Goal: Information Seeking & Learning: Learn about a topic

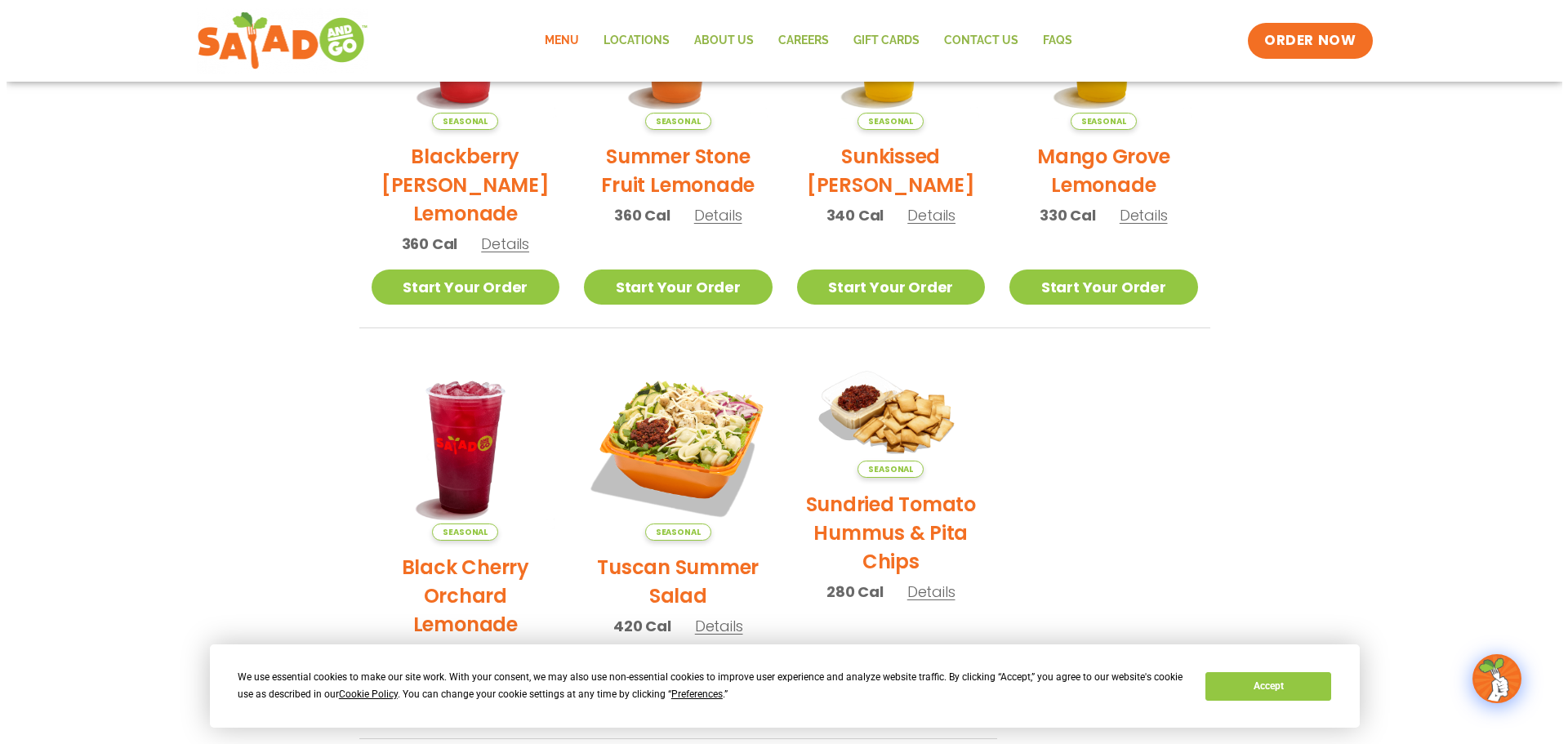
scroll to position [571, 0]
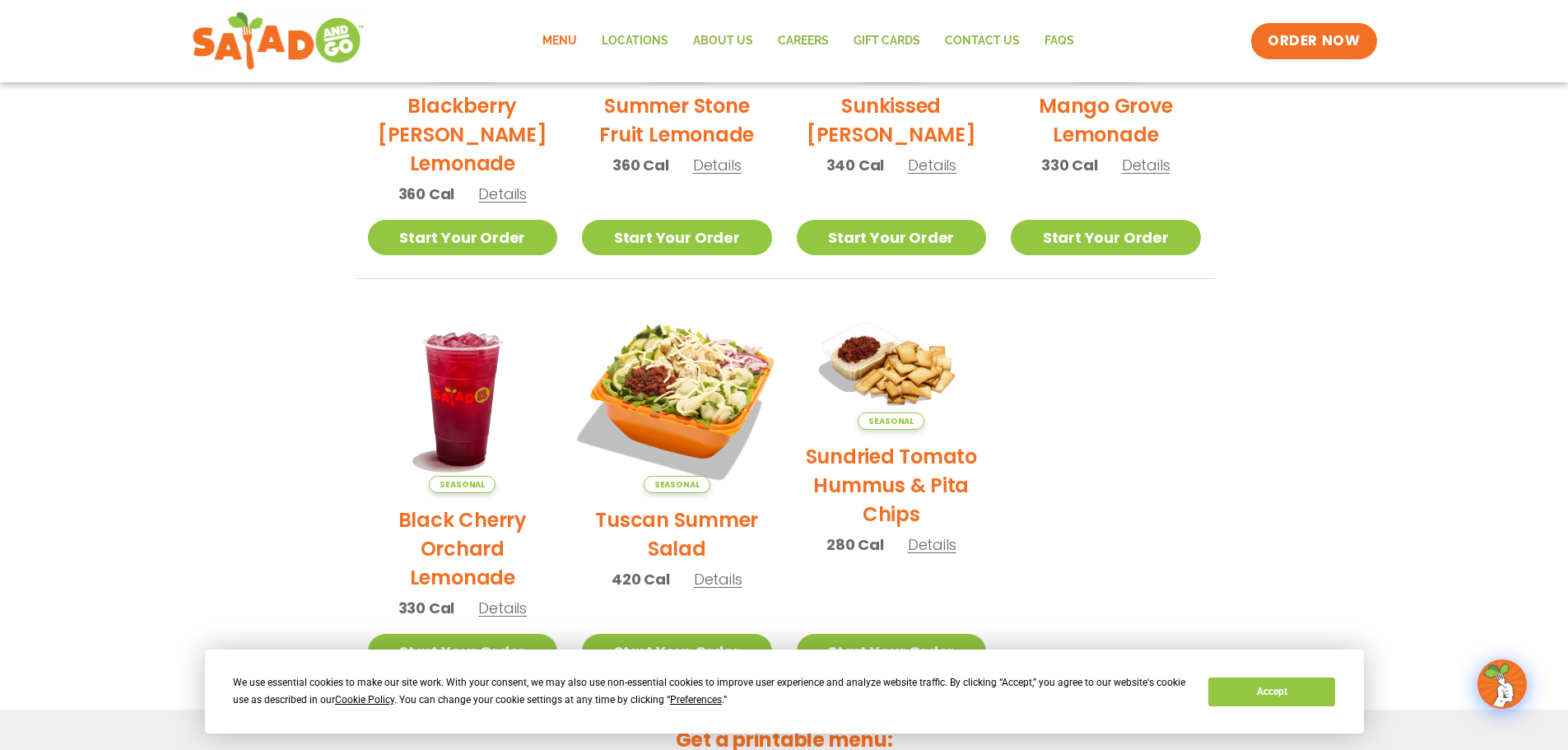
click at [688, 393] on img at bounding box center [676, 397] width 223 height 223
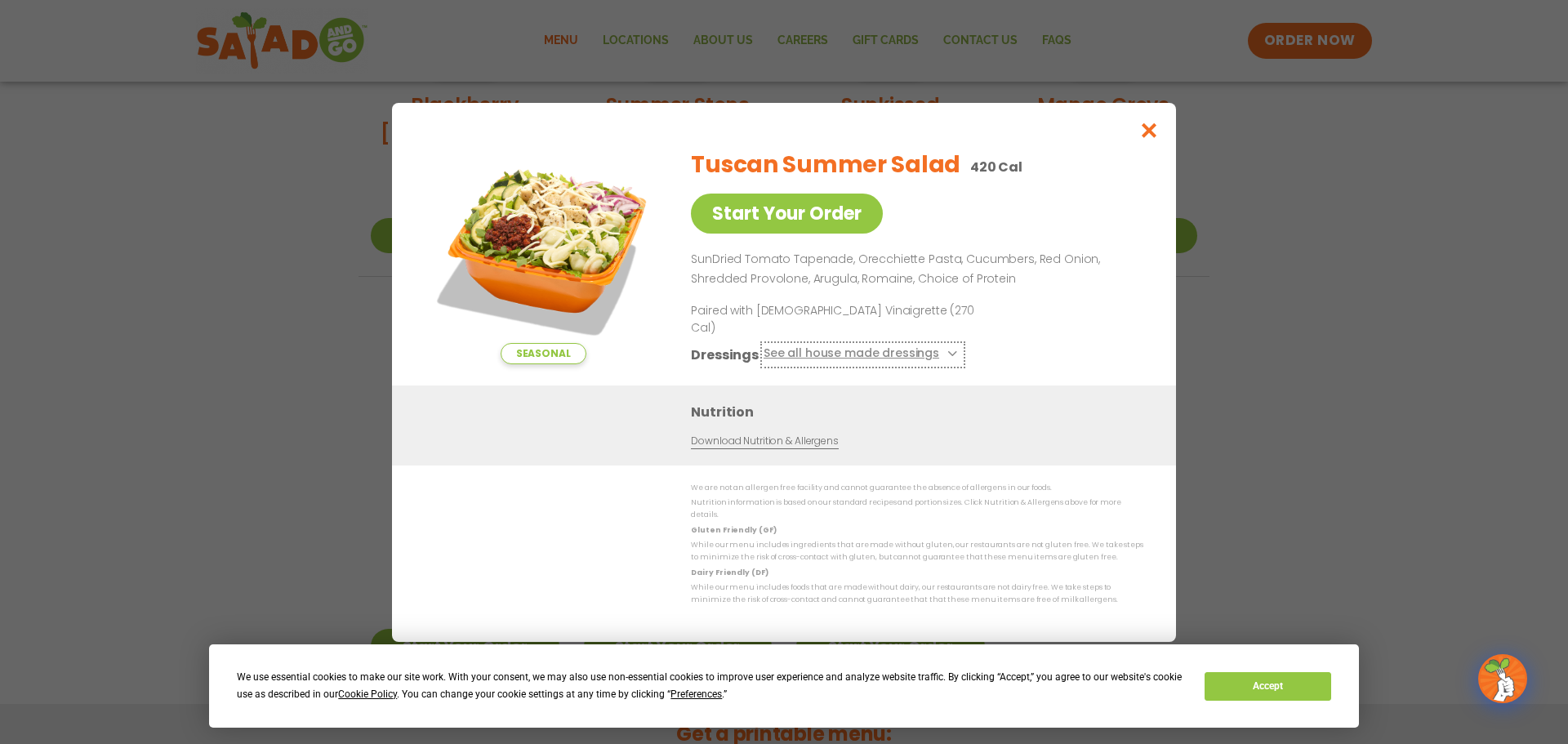
click at [872, 355] on button "See all house made dressings" at bounding box center [862, 354] width 199 height 21
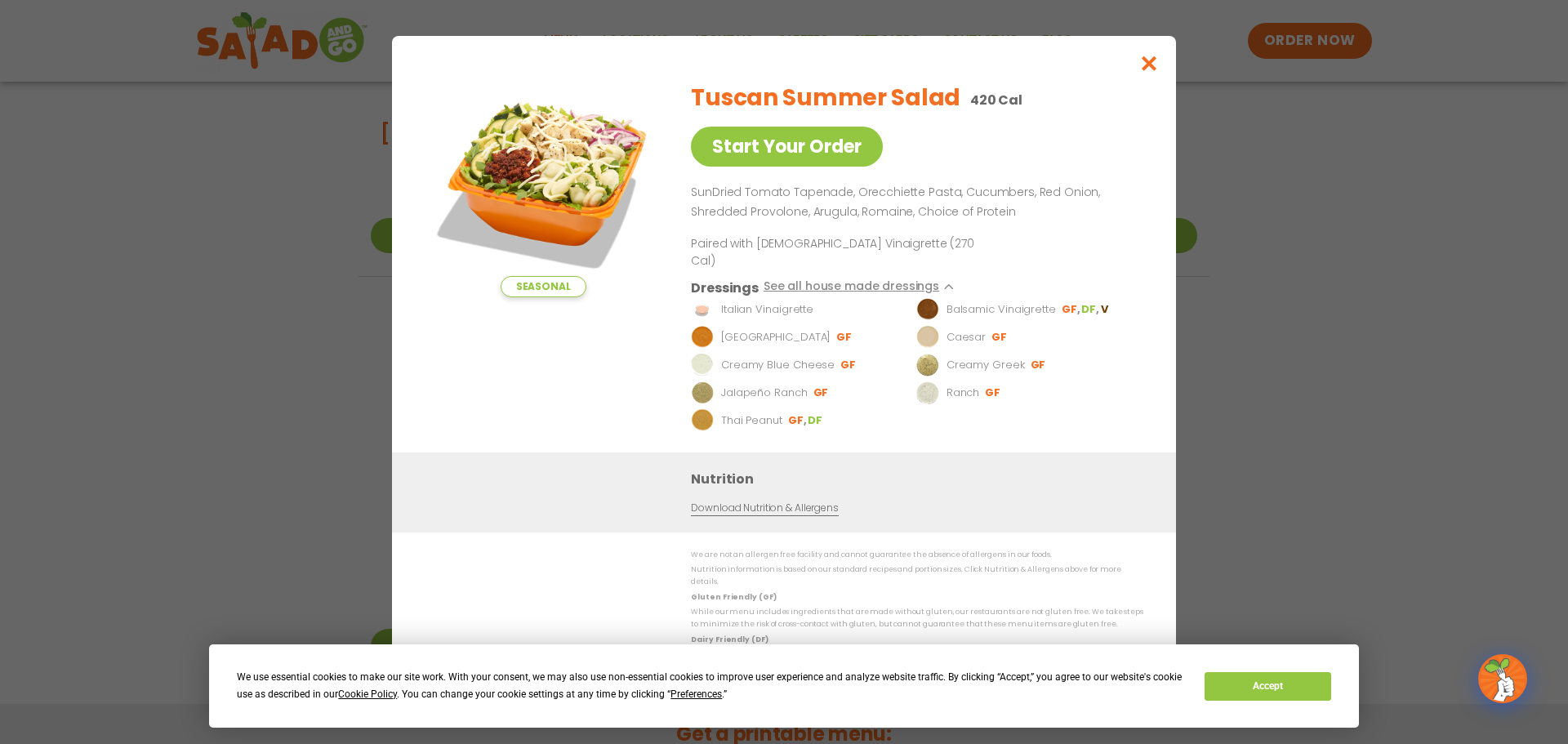
click at [1002, 363] on p "Creamy Greek" at bounding box center [985, 364] width 78 height 17
click at [929, 367] on img at bounding box center [927, 364] width 23 height 23
click at [1158, 60] on button "Close modal" at bounding box center [1150, 62] width 53 height 54
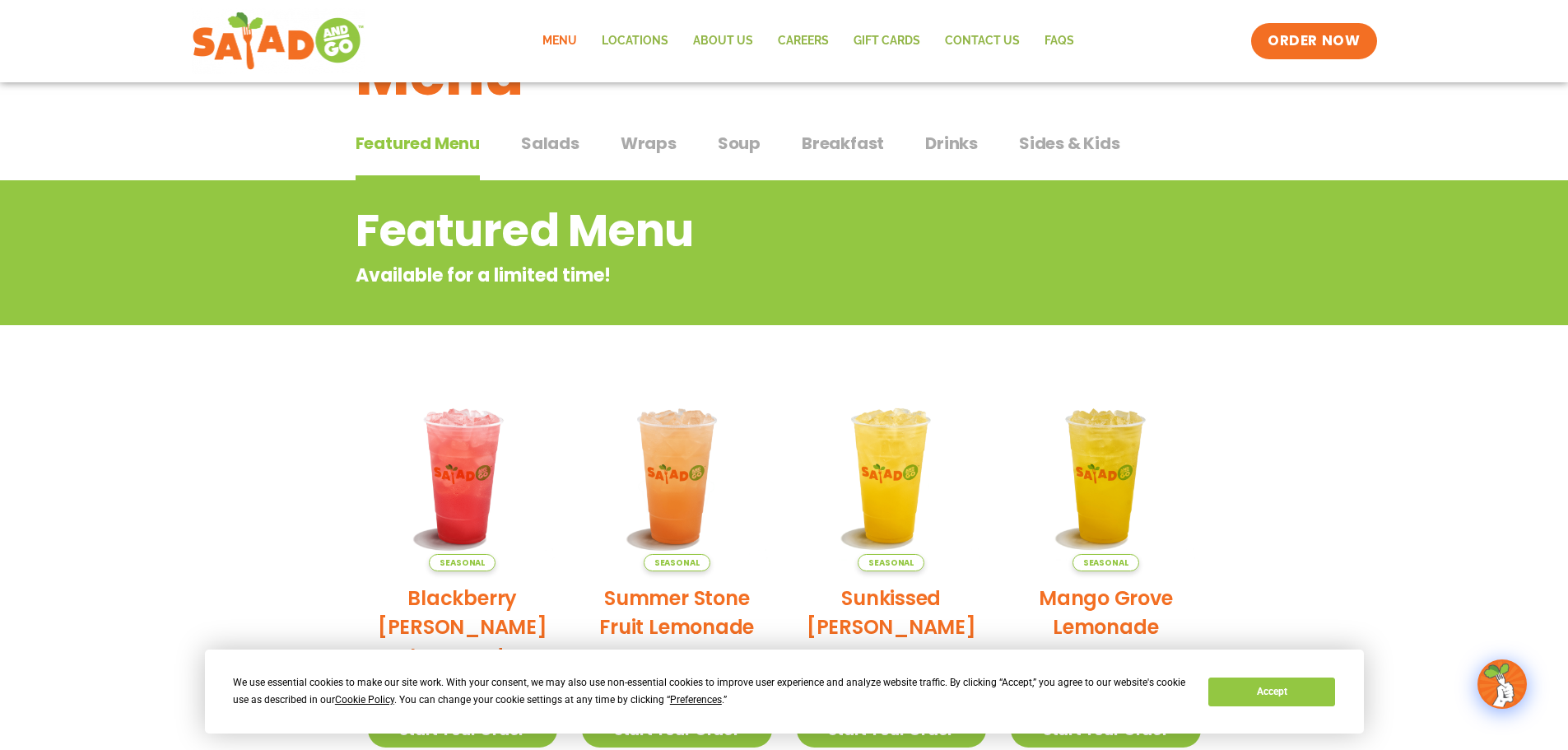
scroll to position [0, 0]
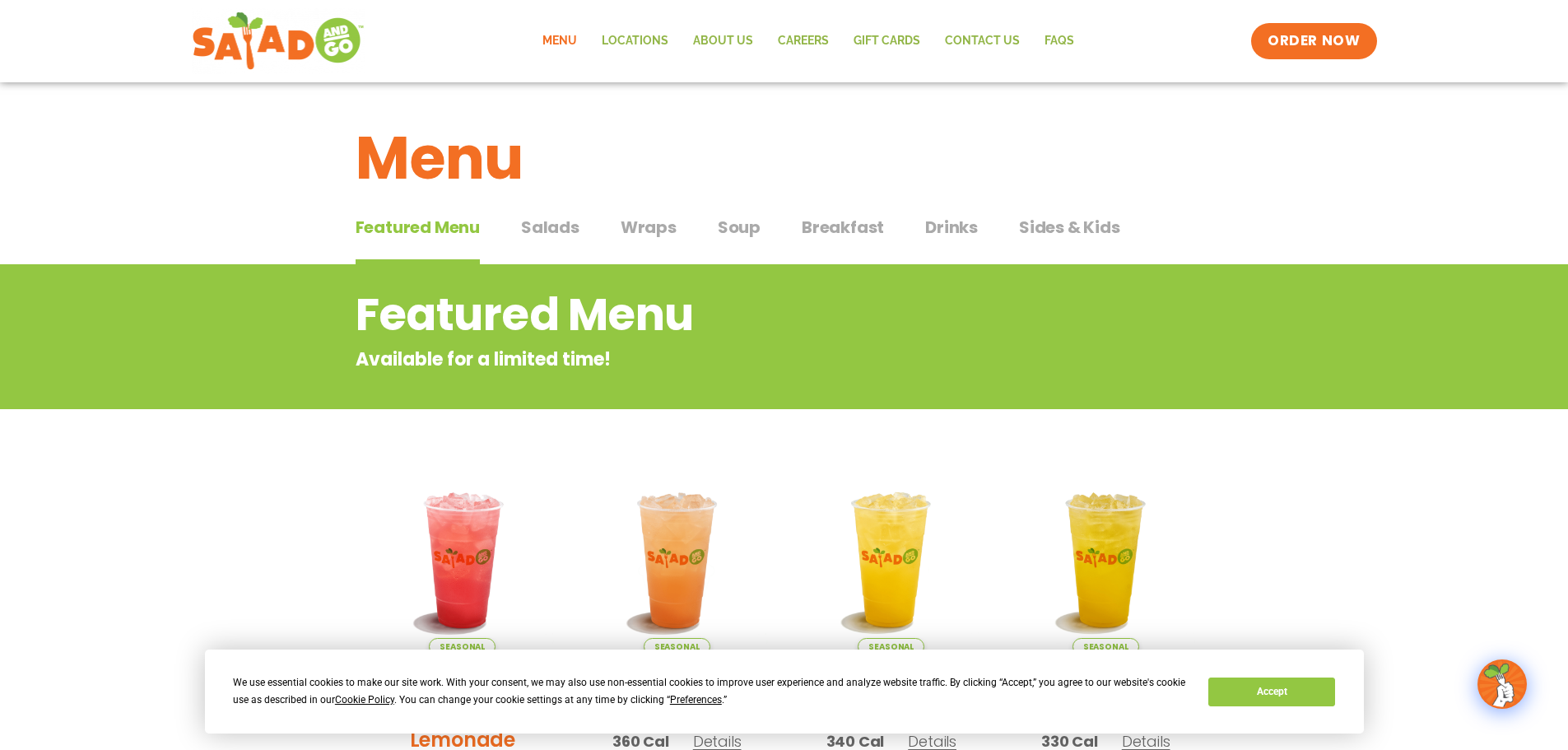
click at [1038, 229] on span "Sides & Kids" at bounding box center [1070, 227] width 102 height 25
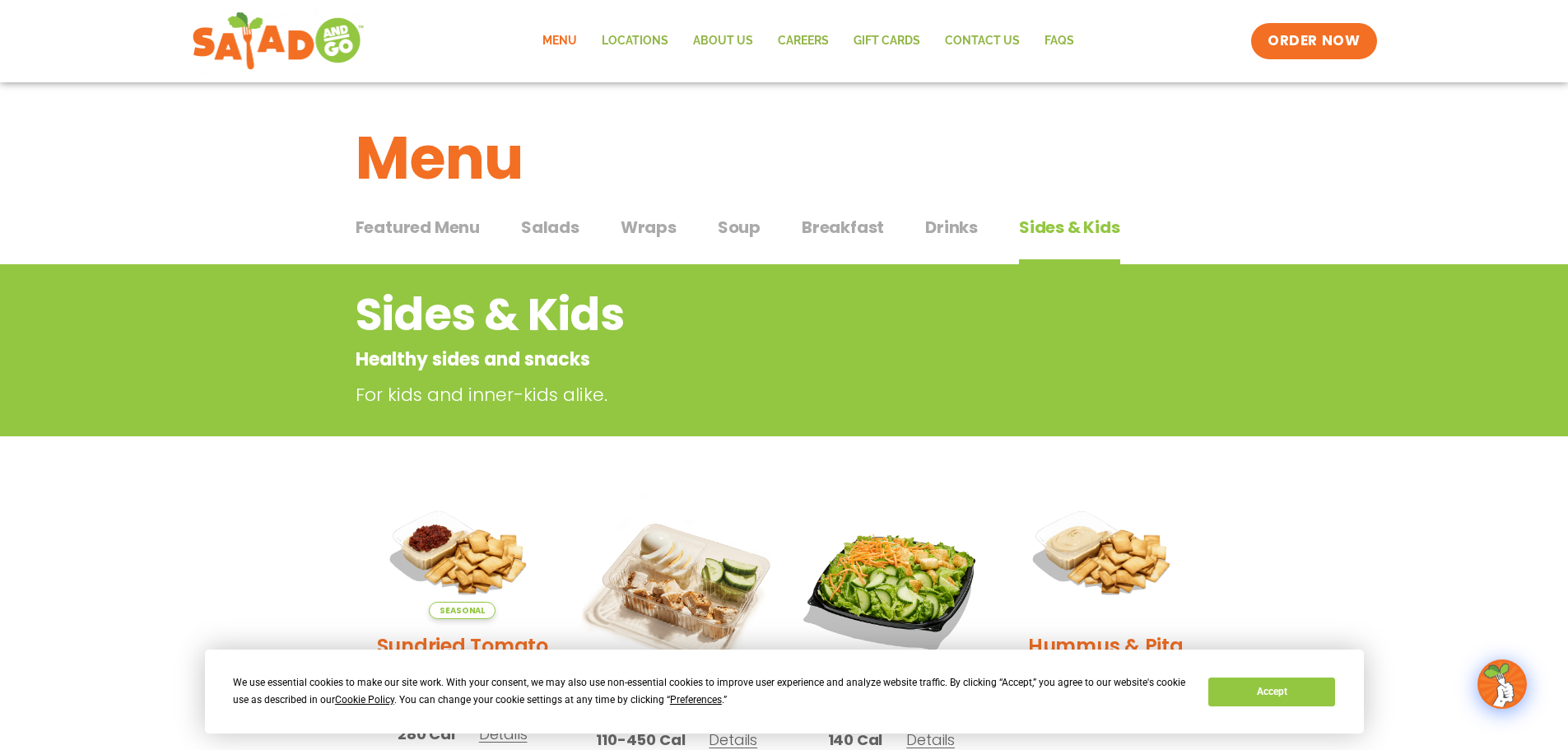
click at [543, 229] on span "Salads" at bounding box center [550, 227] width 59 height 25
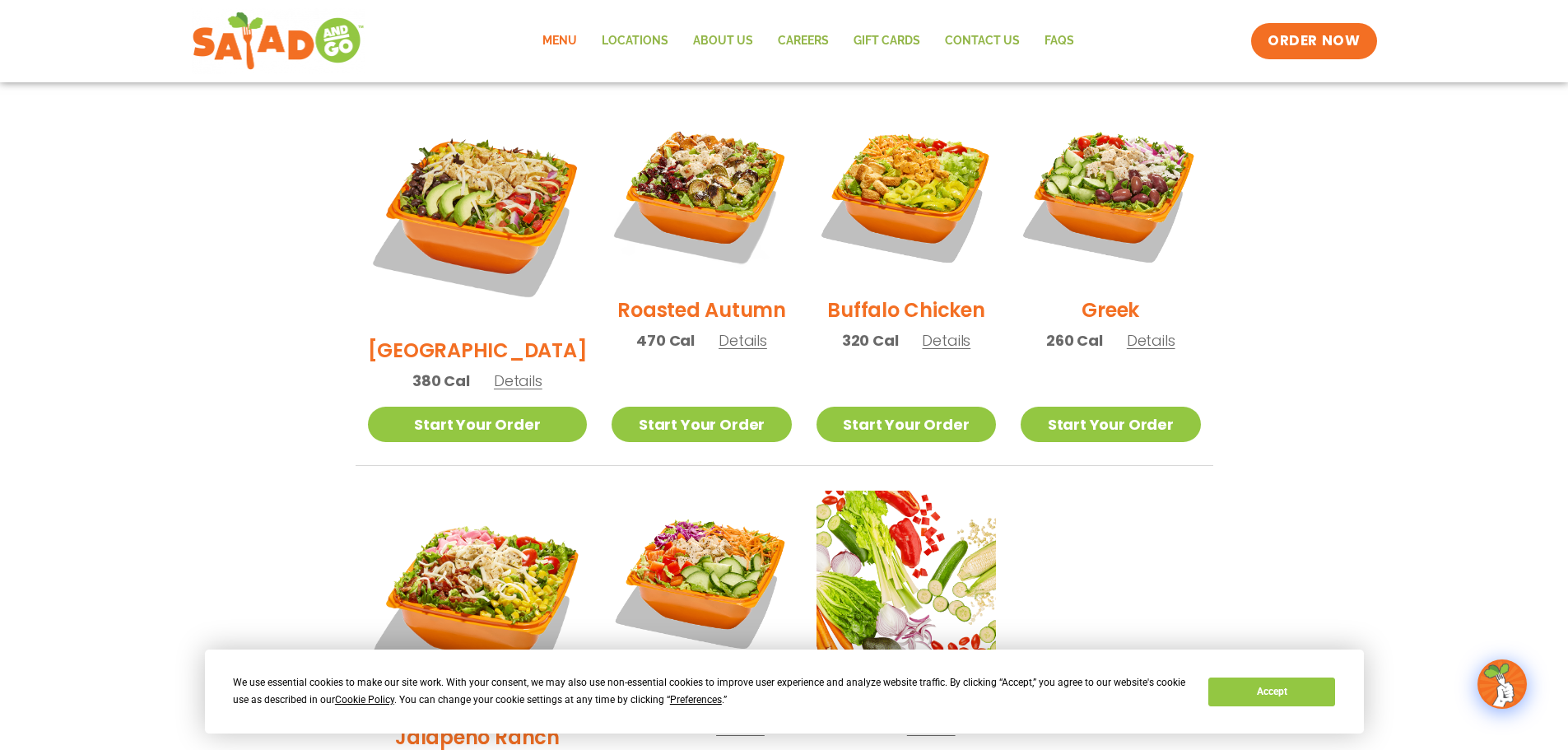
scroll to position [740, 0]
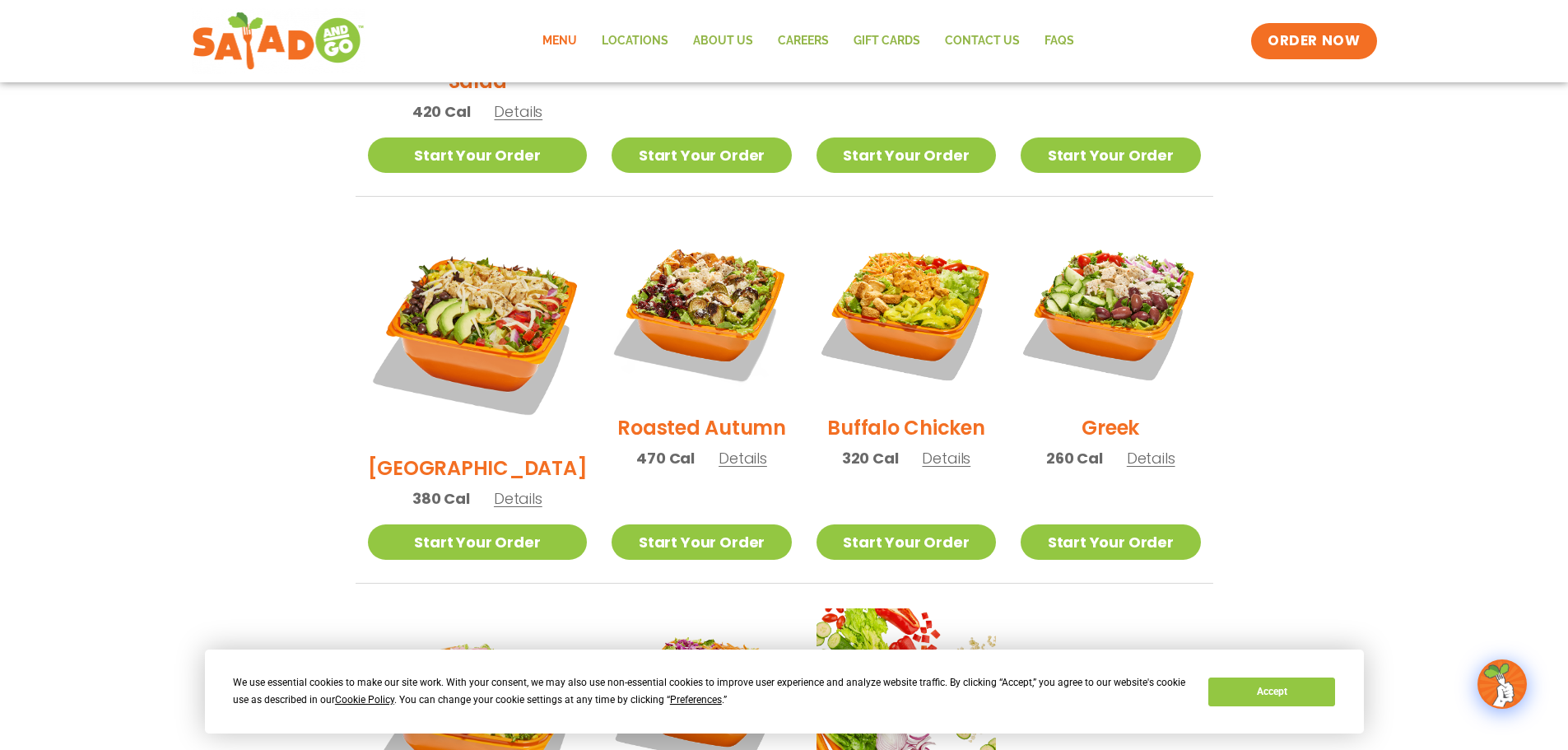
click at [1115, 413] on h2 "Greek" at bounding box center [1110, 427] width 58 height 29
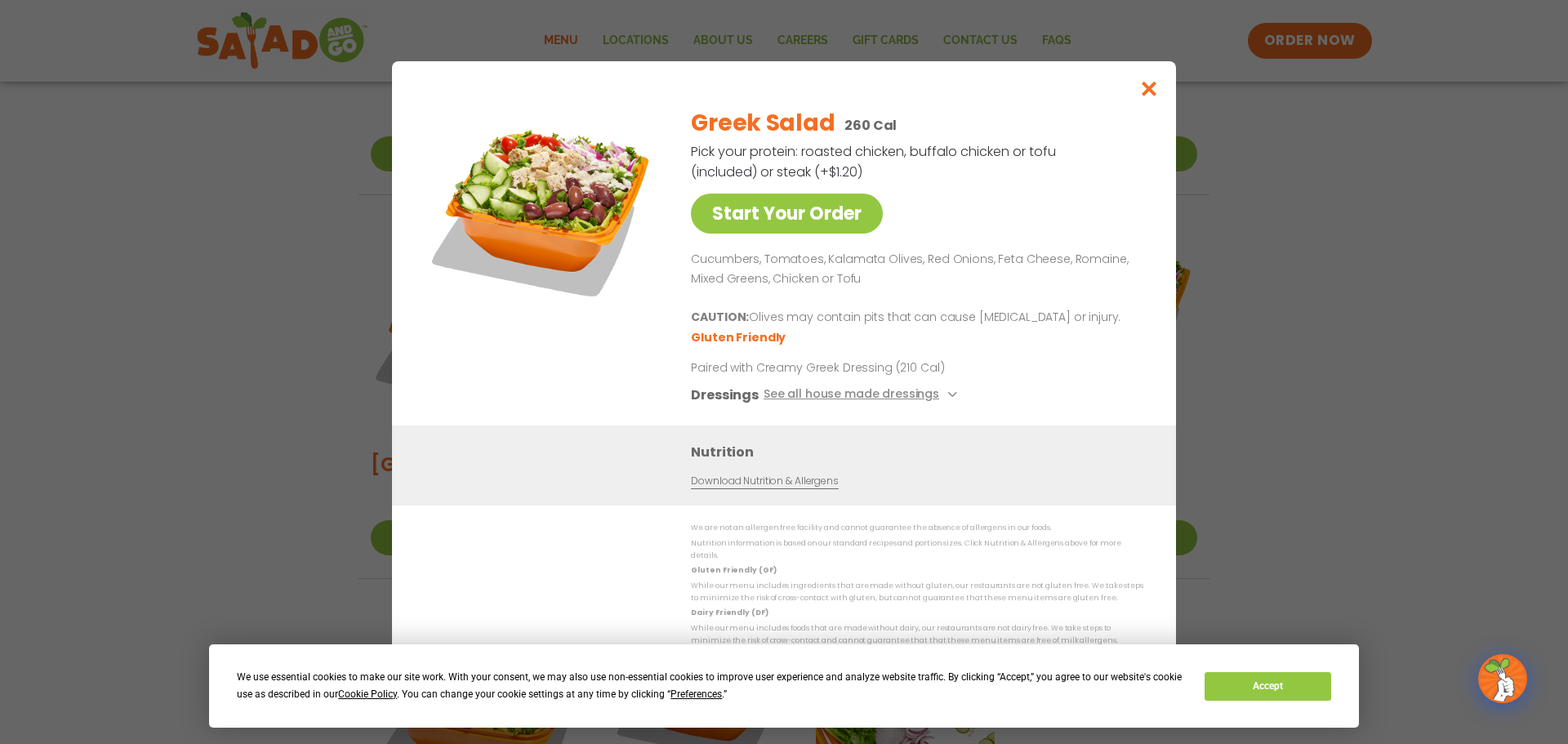
click at [915, 372] on p "Paired with Creamy Greek Dressing (210 Cal)" at bounding box center [842, 368] width 303 height 17
click at [1159, 97] on icon "Close modal" at bounding box center [1149, 88] width 21 height 17
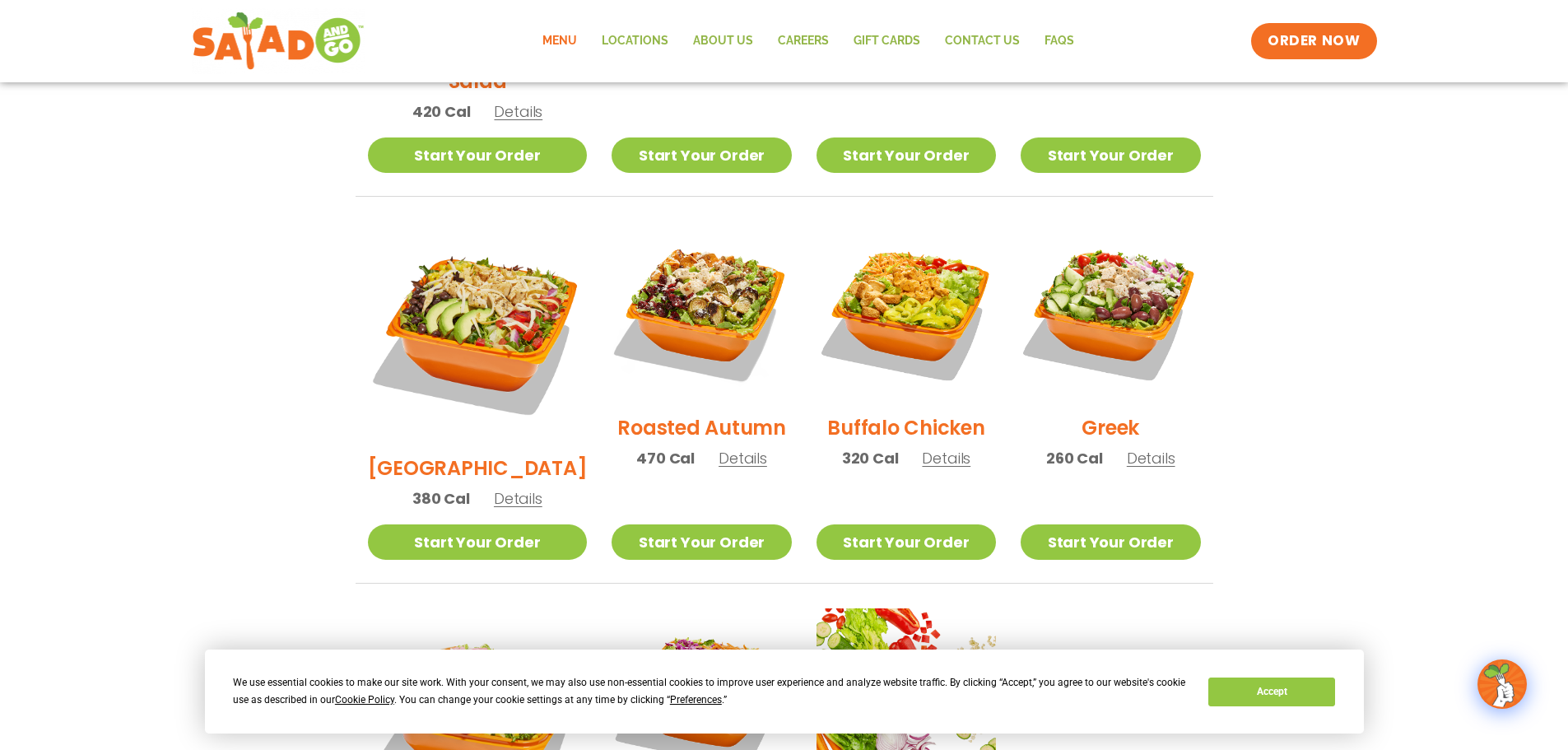
click at [1133, 447] on span "Details" at bounding box center [1151, 457] width 49 height 21
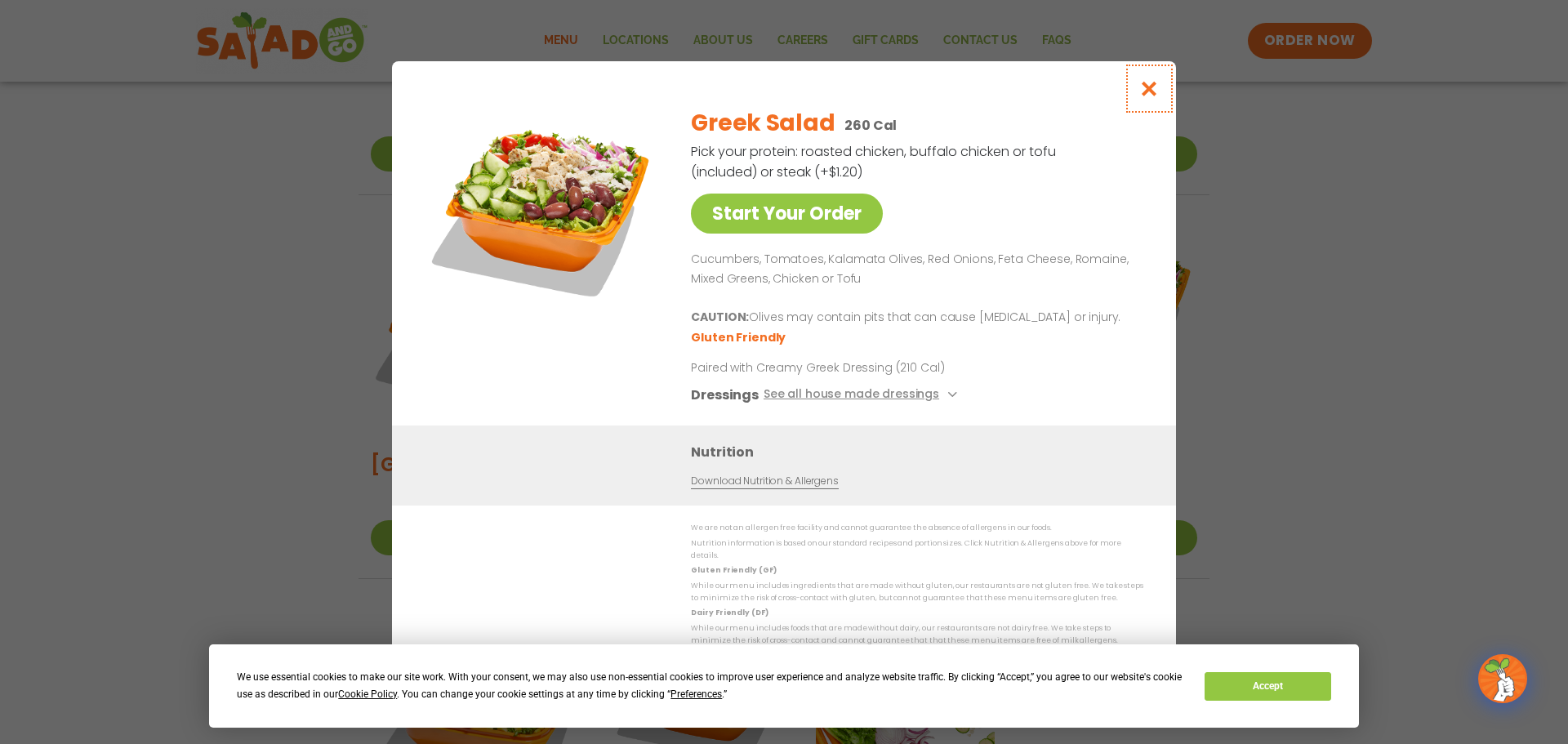
click at [1153, 97] on icon "Close modal" at bounding box center [1149, 88] width 21 height 17
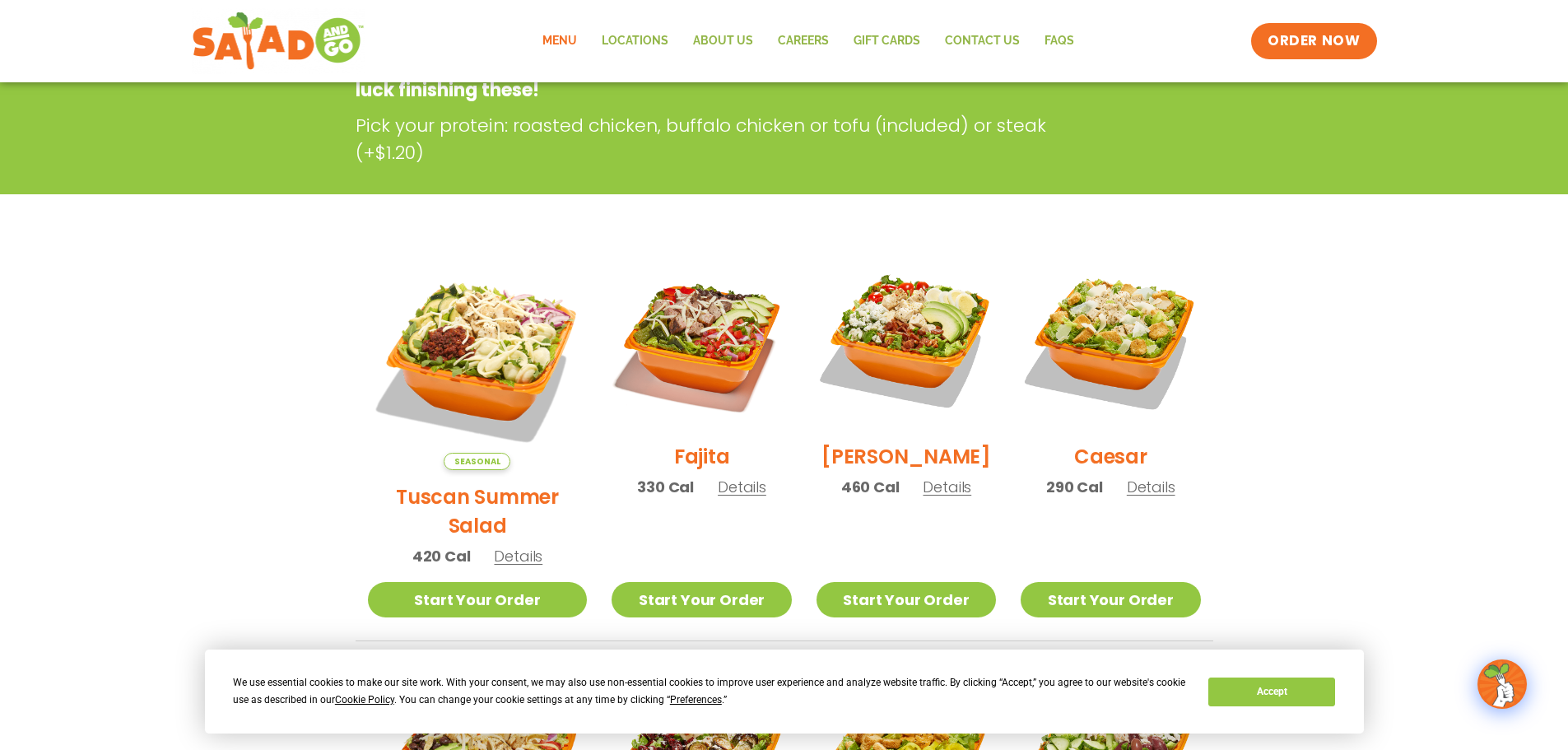
scroll to position [247, 0]
